Goal: Information Seeking & Learning: Learn about a topic

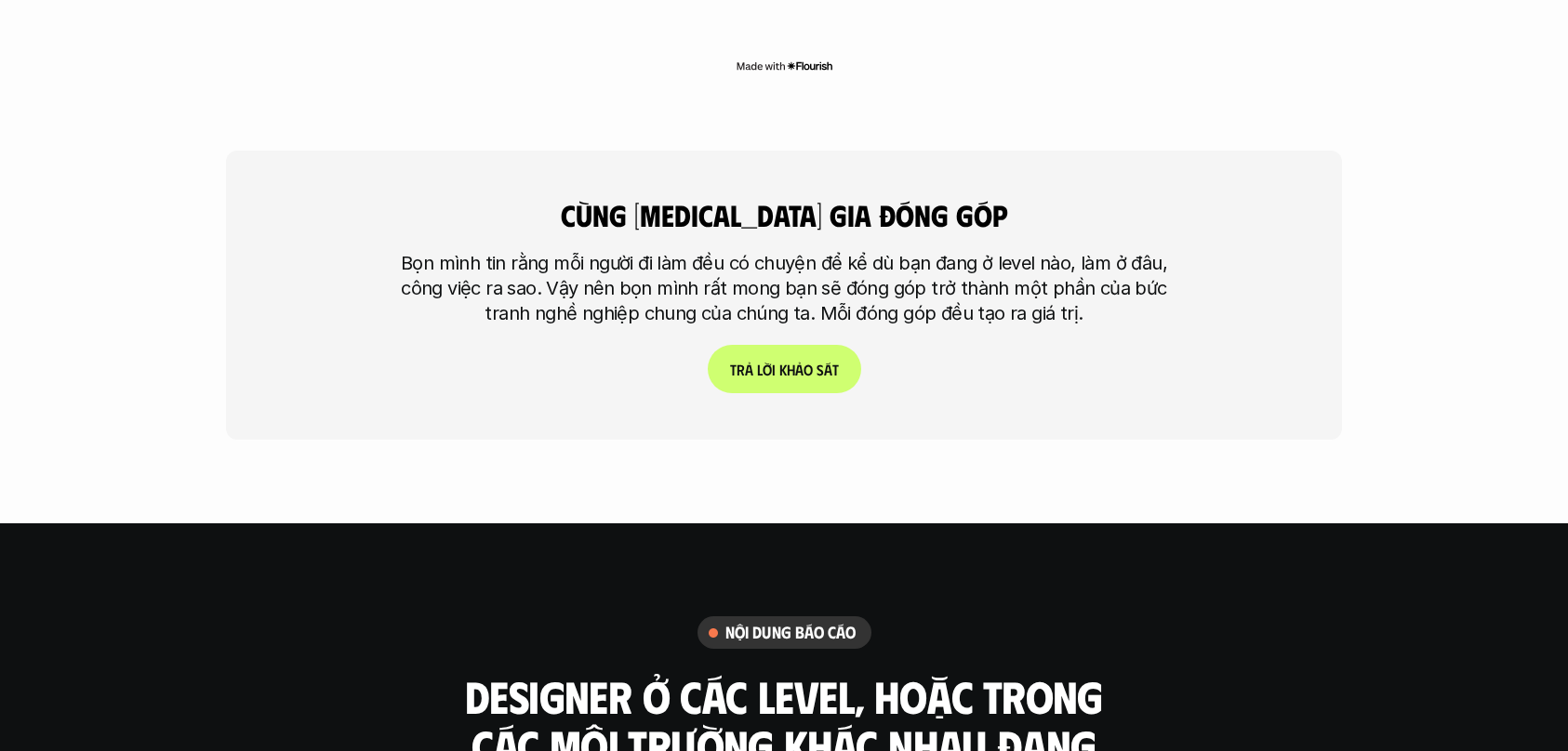
scroll to position [4921, 0]
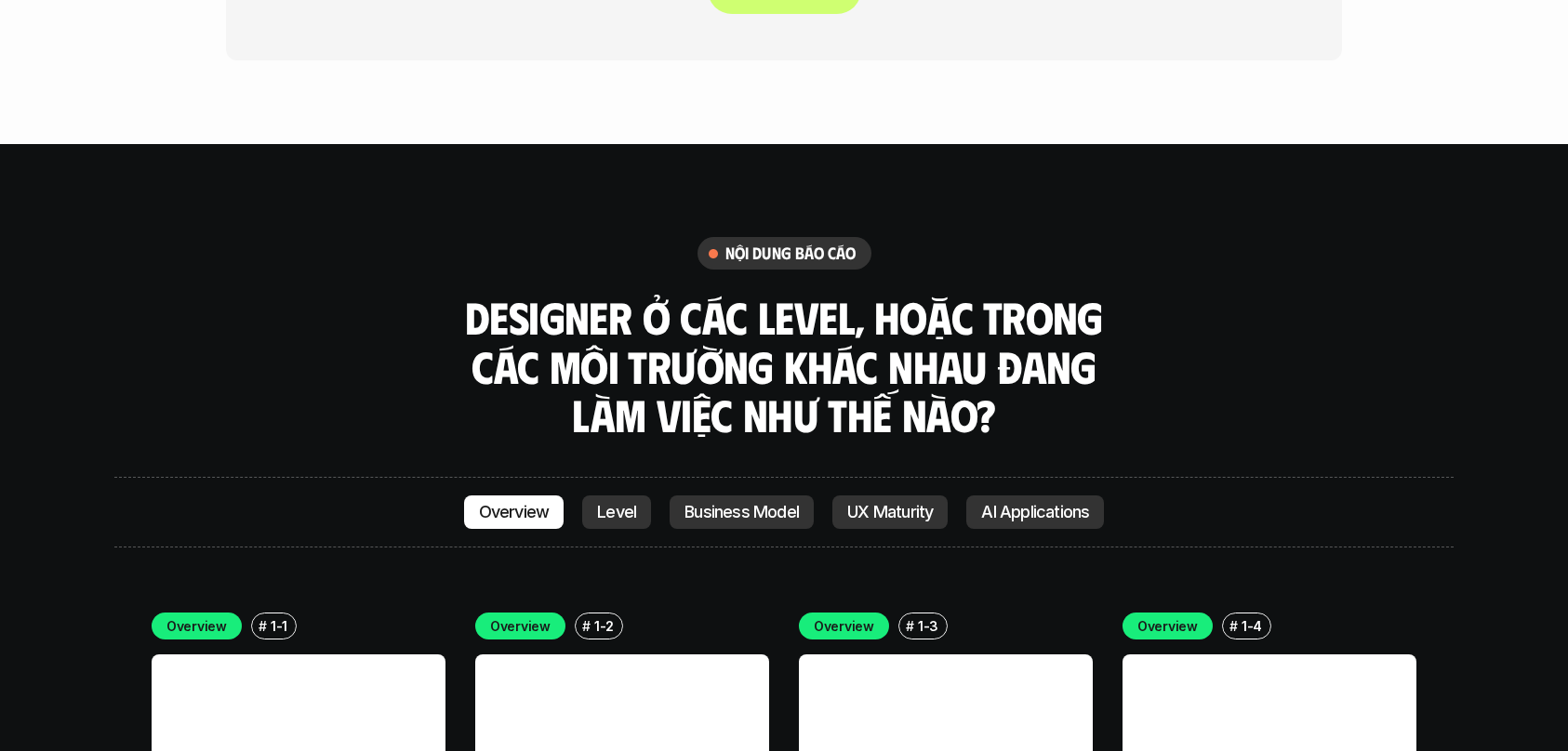
click at [598, 503] on p "Level" at bounding box center [616, 512] width 39 height 18
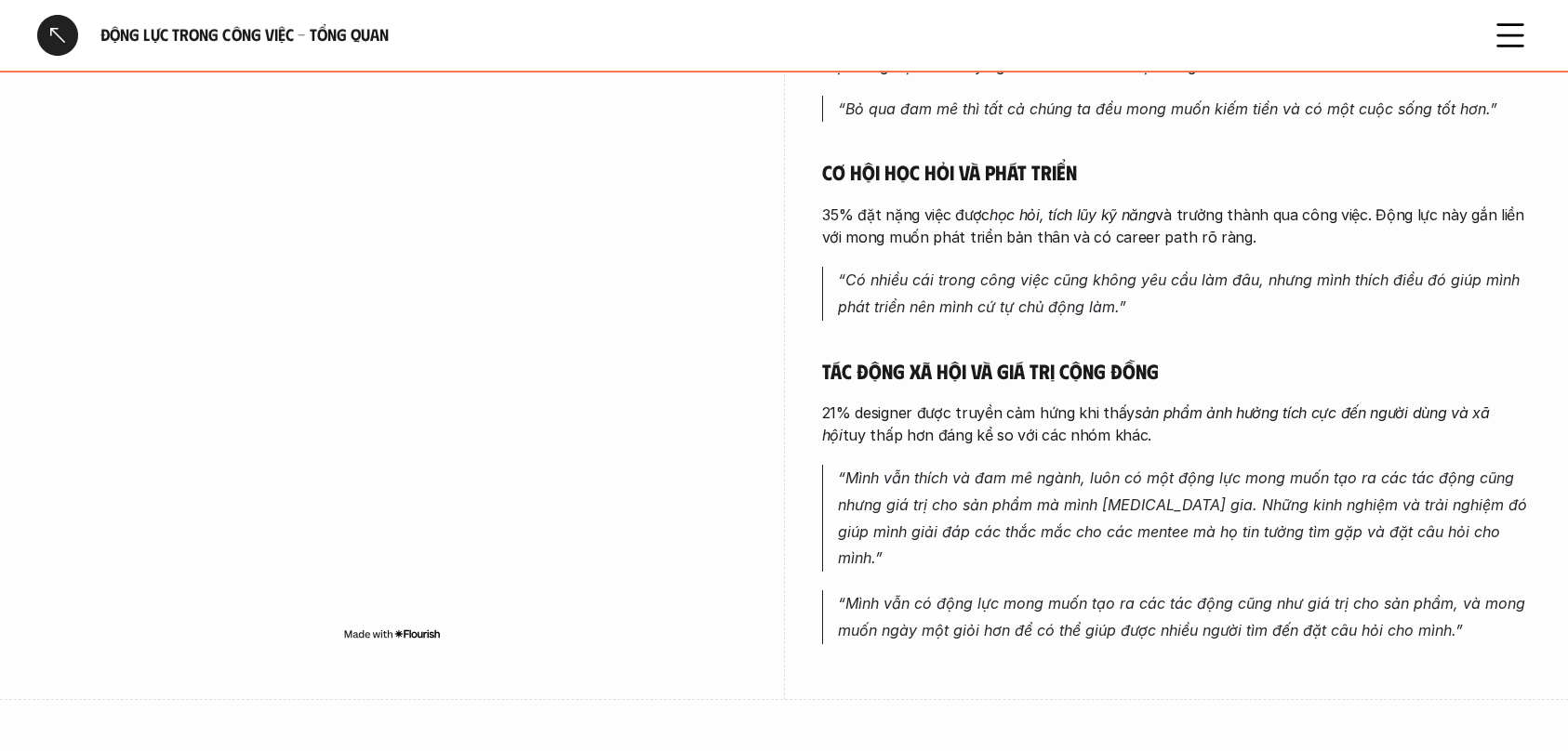
scroll to position [889, 0]
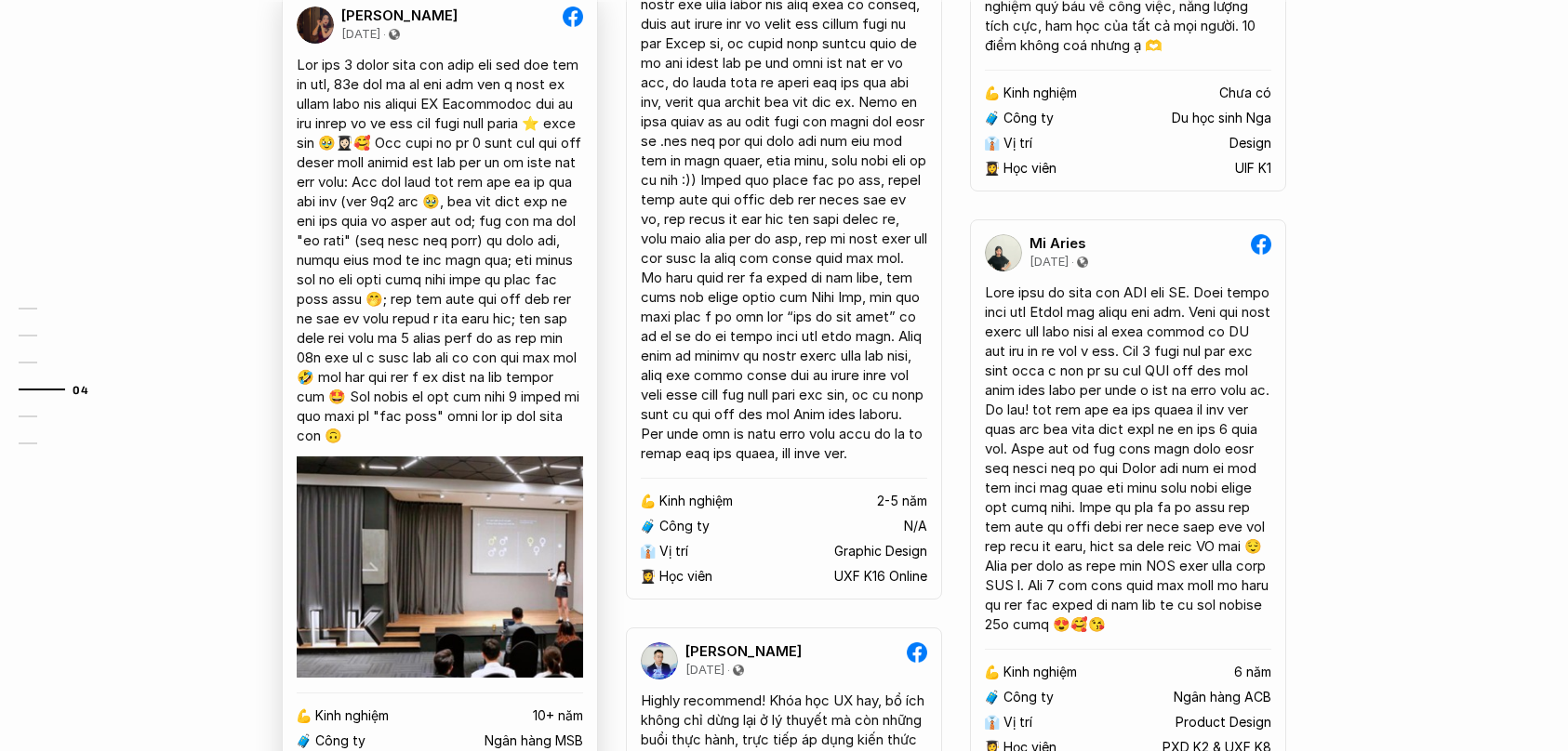
scroll to position [4282, 0]
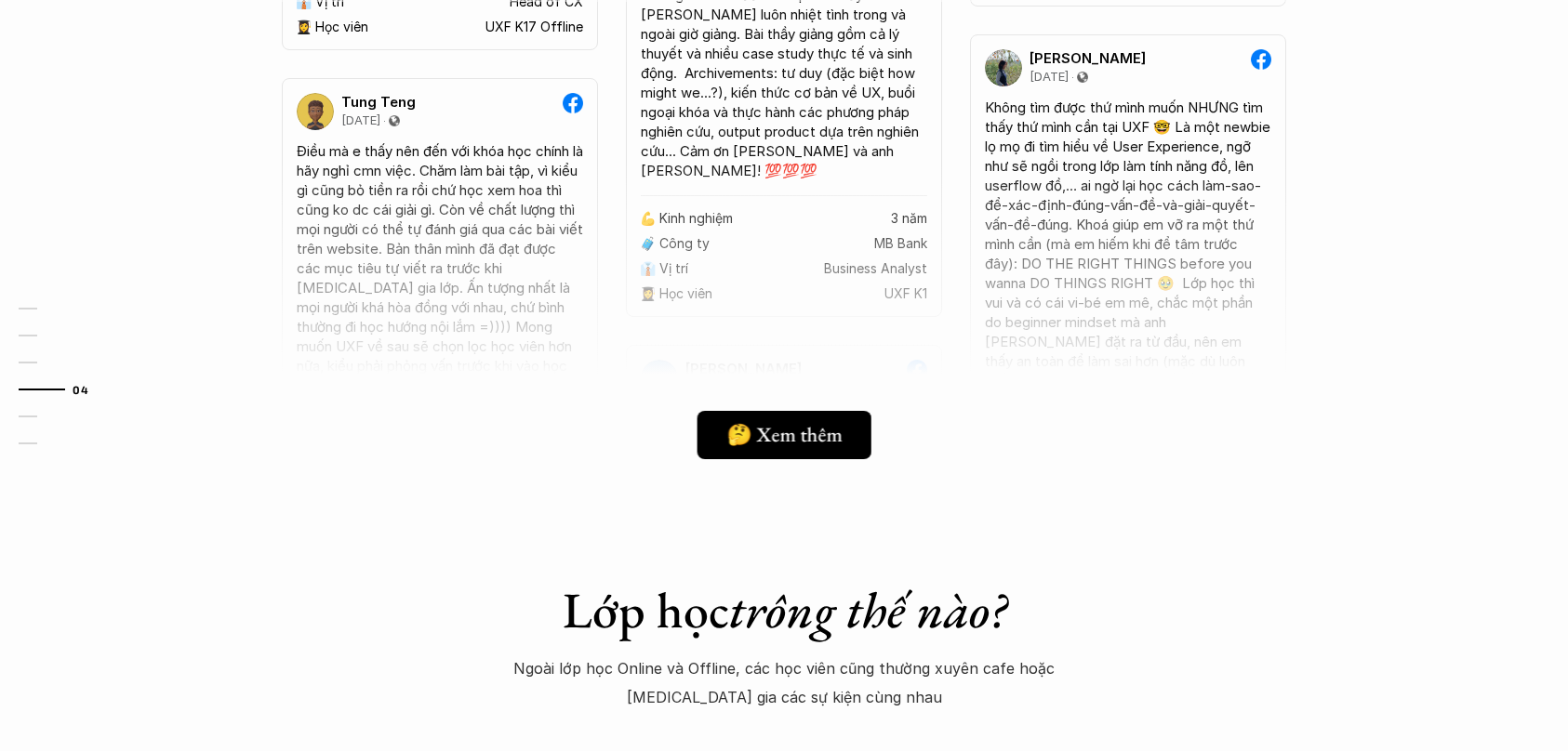
click at [771, 440] on h5 "🤔 Xem thêm" at bounding box center [784, 434] width 115 height 24
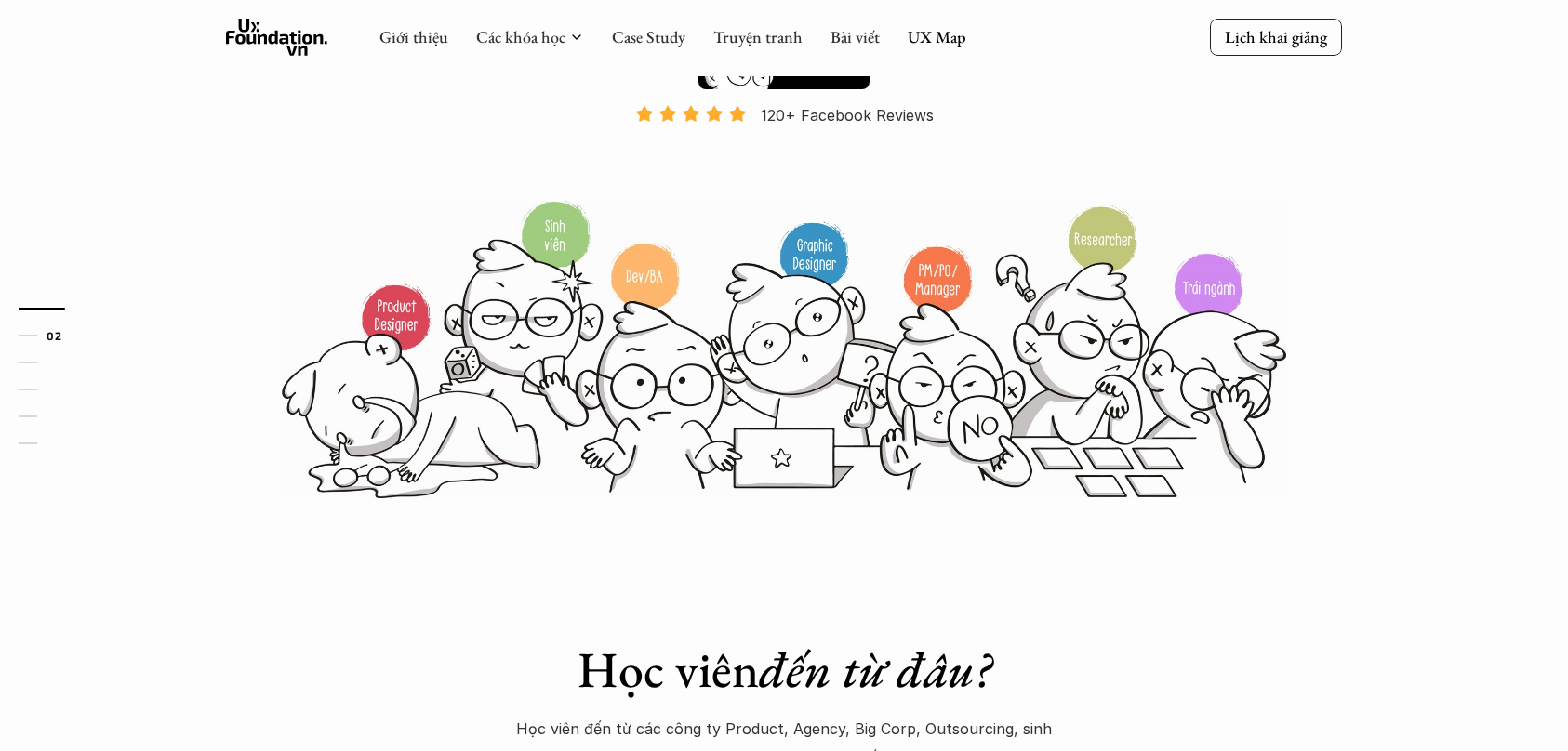
scroll to position [0, 0]
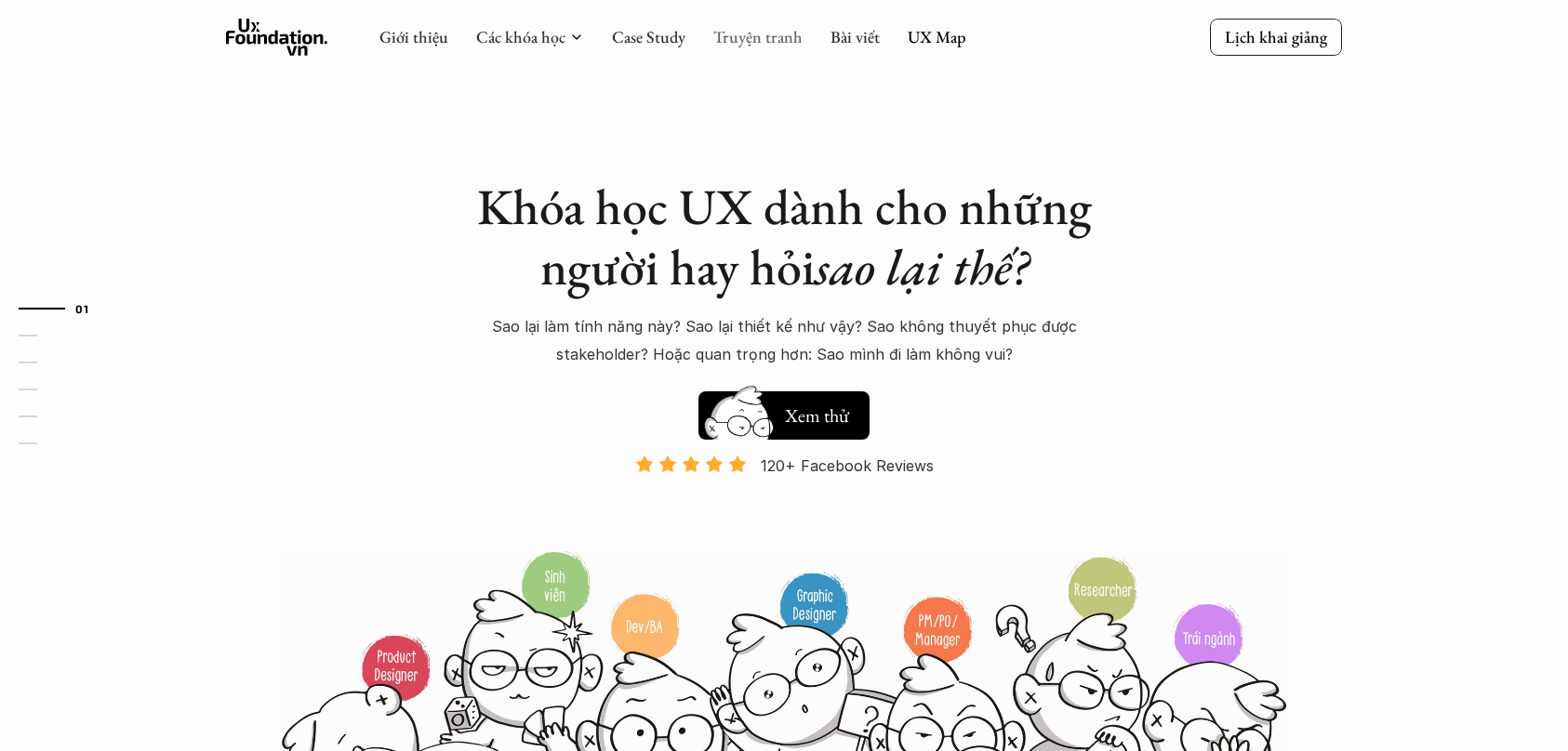
click at [752, 37] on link "Truyện tranh" at bounding box center [758, 37] width 90 height 21
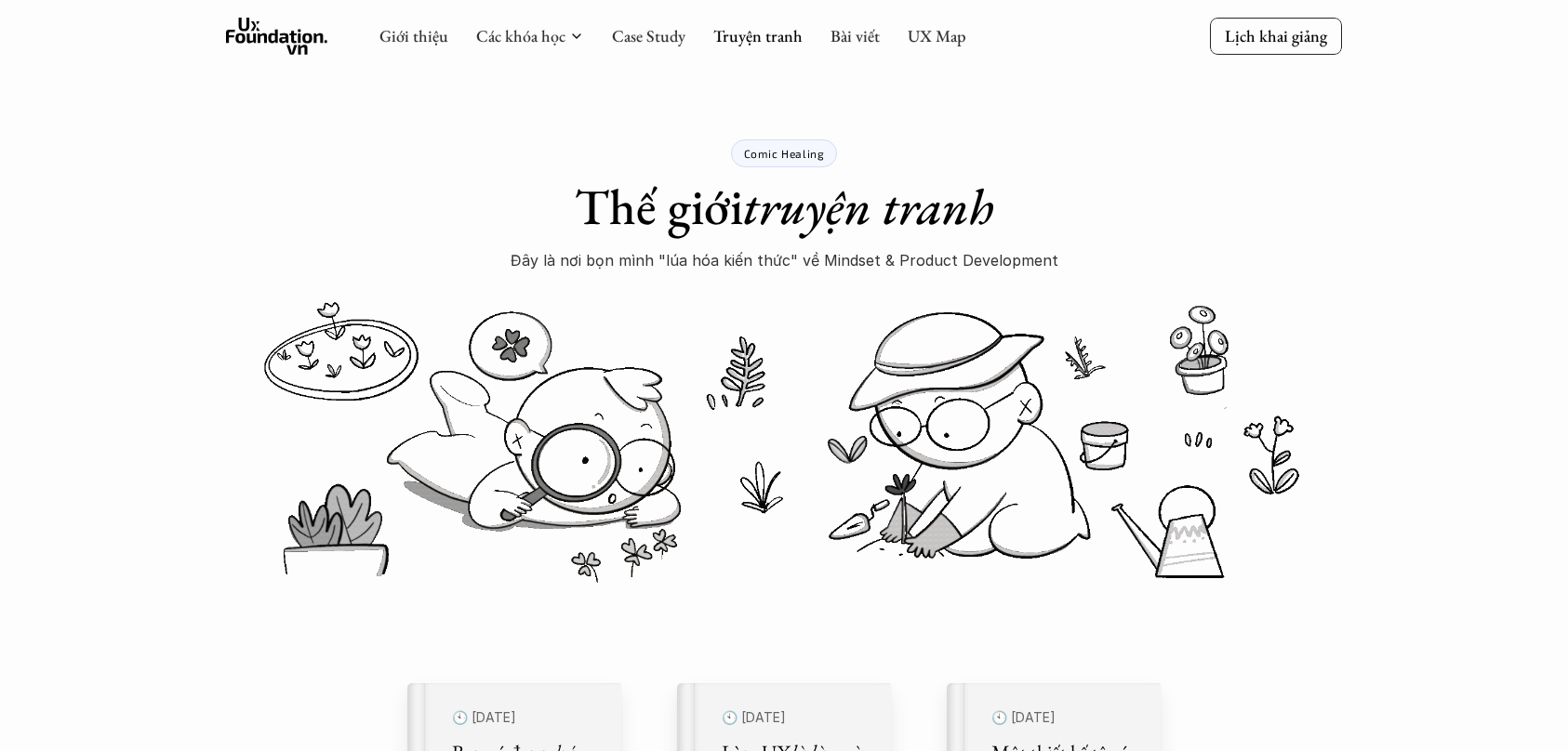
scroll to position [511, 0]
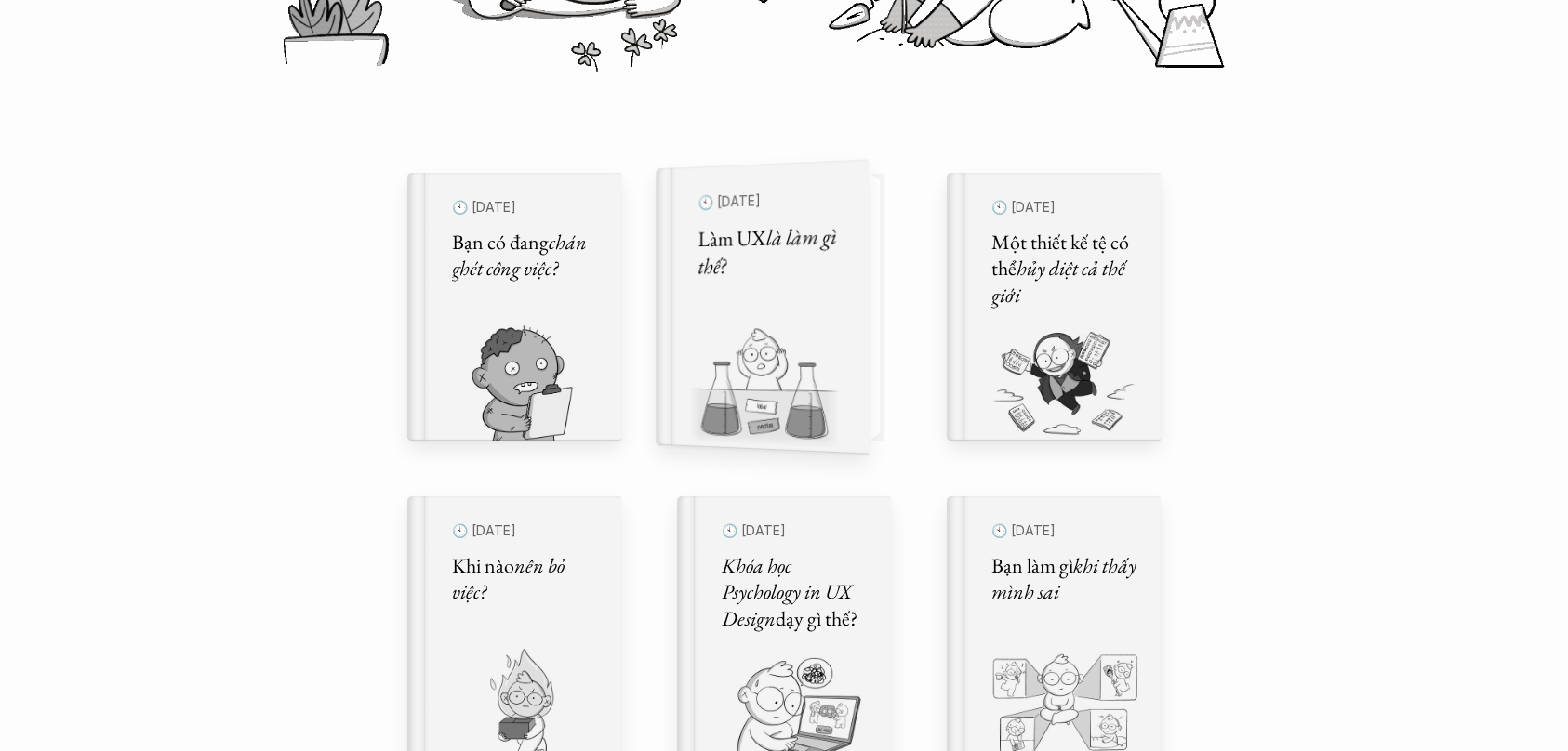
click at [775, 235] on em "là làm gì thế?" at bounding box center [770, 250] width 142 height 59
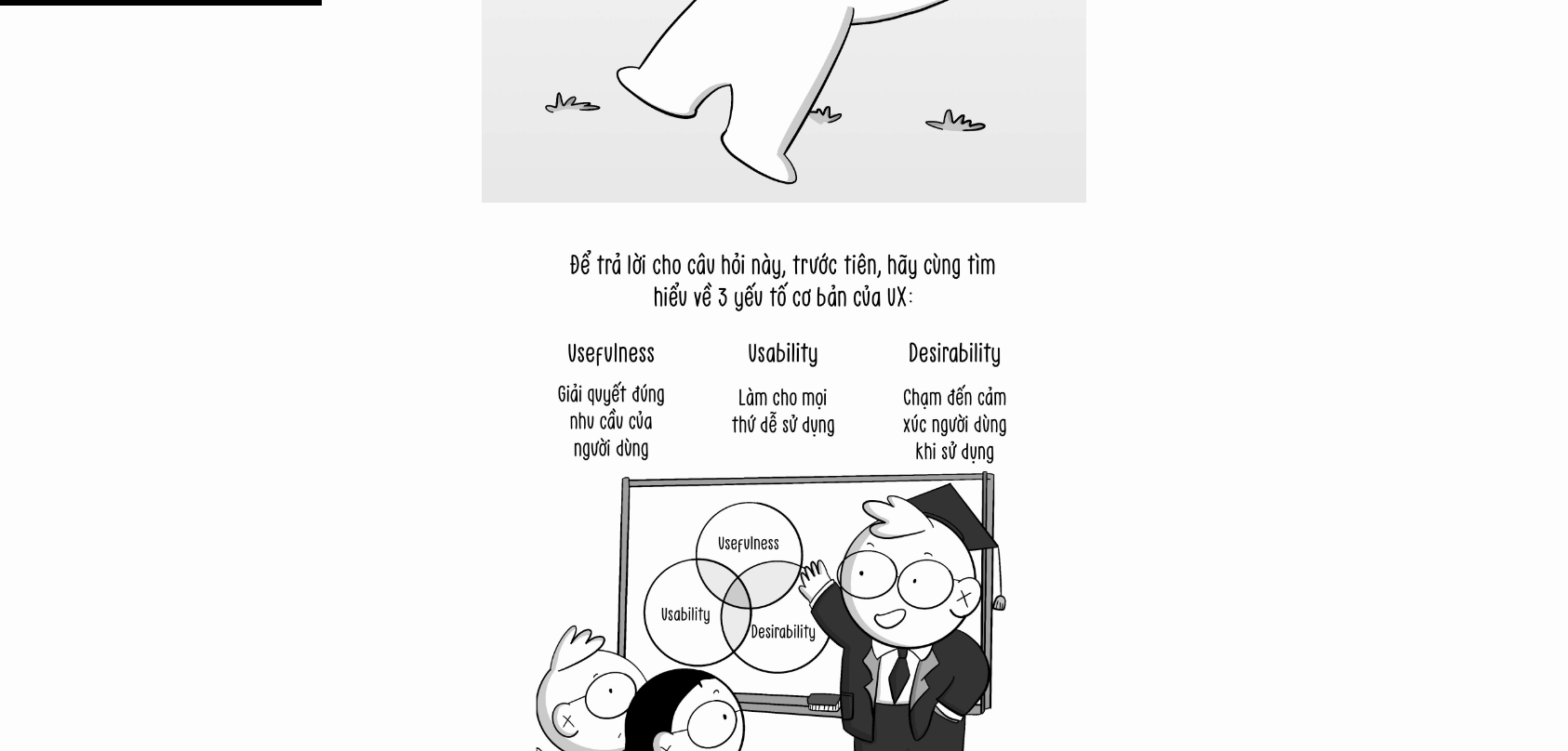
scroll to position [4825, 0]
